Goal: Information Seeking & Learning: Understand process/instructions

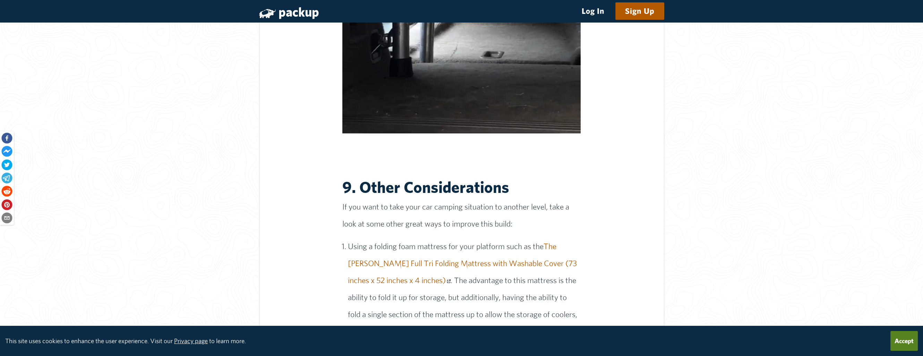
scroll to position [6761, 0]
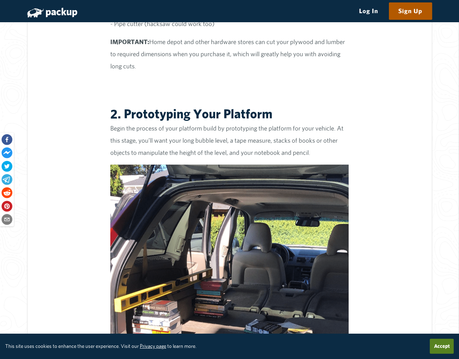
scroll to position [1803, 0]
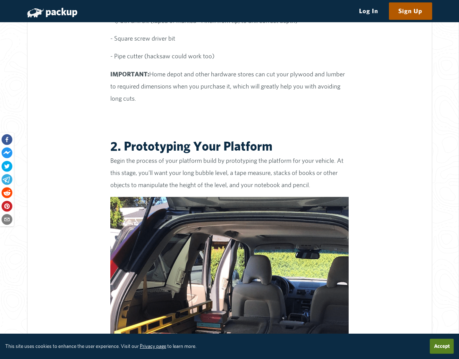
click at [192, 204] on img at bounding box center [229, 323] width 238 height 253
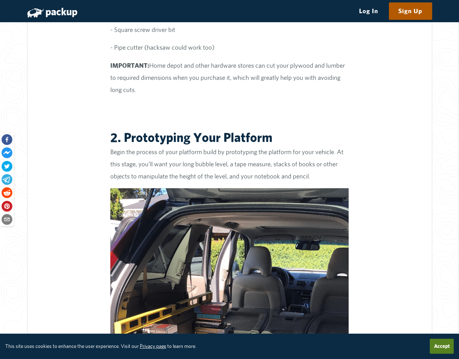
scroll to position [1813, 0]
